Goal: Task Accomplishment & Management: Complete application form

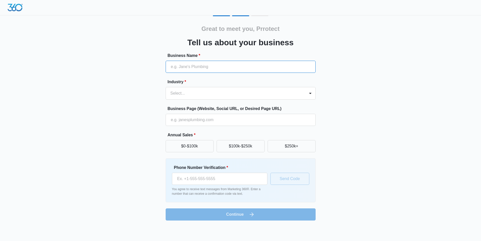
click at [210, 65] on input "Business Name *" at bounding box center [241, 67] width 150 height 12
type input "Prrotect Roofing"
click at [192, 94] on div at bounding box center [236, 93] width 128 height 7
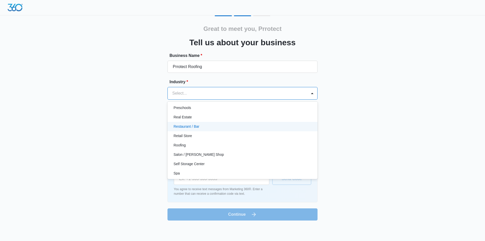
scroll to position [340, 0]
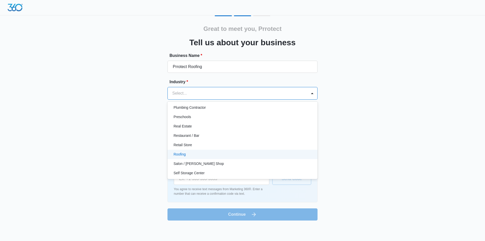
click at [187, 153] on div "Roofing" at bounding box center [241, 153] width 137 height 5
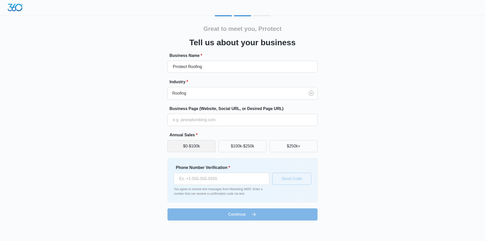
click at [207, 145] on button "$0-$100k" at bounding box center [191, 146] width 48 height 12
click at [206, 119] on input "Business Page (Website, Social URL, or Desired Page URL)" at bounding box center [242, 120] width 150 height 12
type input "[URL][DOMAIN_NAME]"
click at [207, 176] on input "Phone Number Verification *" at bounding box center [221, 178] width 95 height 12
paste input "[PHONE_NUMBER]"
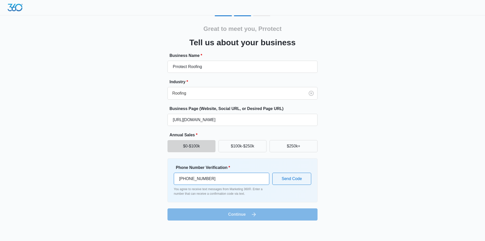
type input "[PHONE_NUMBER]"
